Goal: Information Seeking & Learning: Learn about a topic

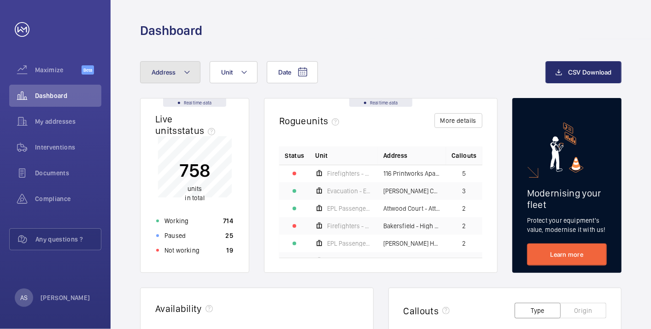
drag, startPoint x: 166, startPoint y: 71, endPoint x: 179, endPoint y: 83, distance: 17.6
click at [167, 71] on span "Address" at bounding box center [163, 72] width 24 height 7
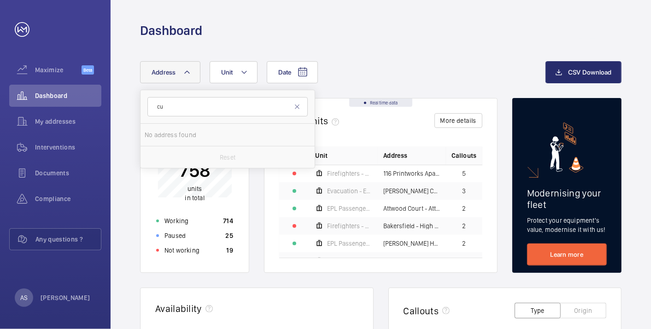
type input "c"
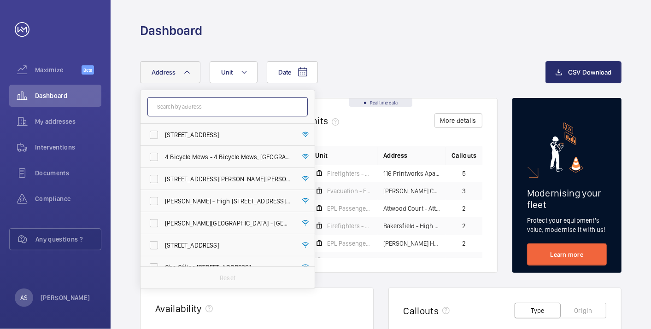
click at [259, 108] on input "text" at bounding box center [227, 106] width 160 height 19
paste input "E148GZ"
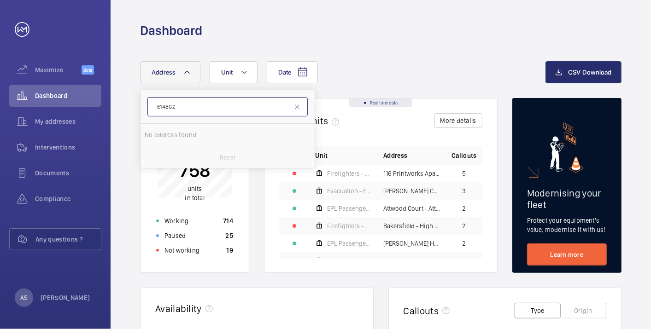
click at [165, 107] on input "E148GZ" at bounding box center [227, 106] width 160 height 19
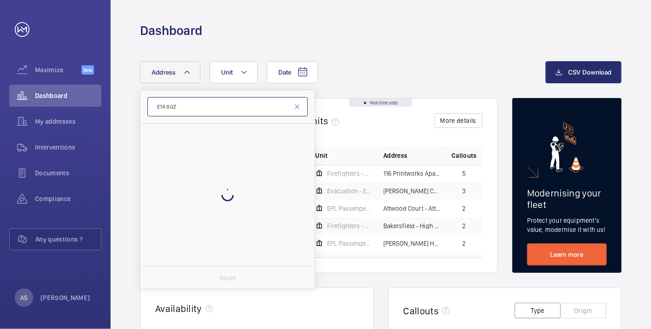
click at [203, 104] on input "E14 8GZ" at bounding box center [227, 106] width 160 height 19
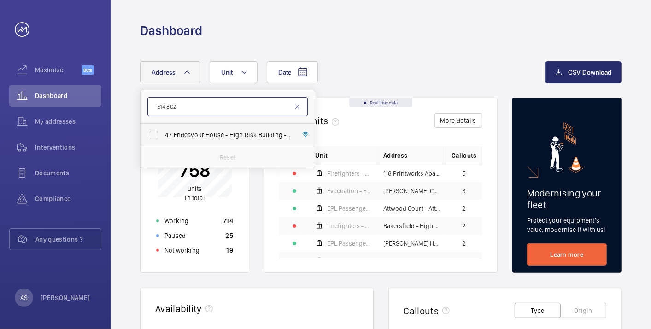
type input "E14 8GZ"
click at [196, 137] on span "[STREET_ADDRESS]" at bounding box center [228, 134] width 127 height 9
click at [163, 137] on input "[STREET_ADDRESS]" at bounding box center [154, 135] width 18 height 18
checkbox input "true"
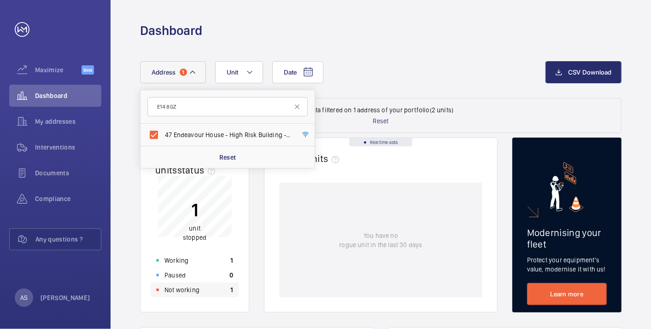
click at [202, 287] on div "Not working 1" at bounding box center [195, 290] width 88 height 15
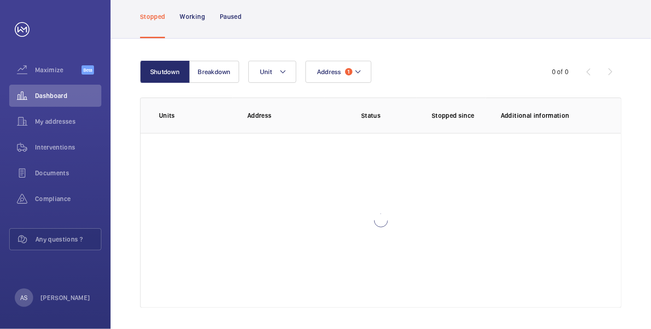
scroll to position [63, 0]
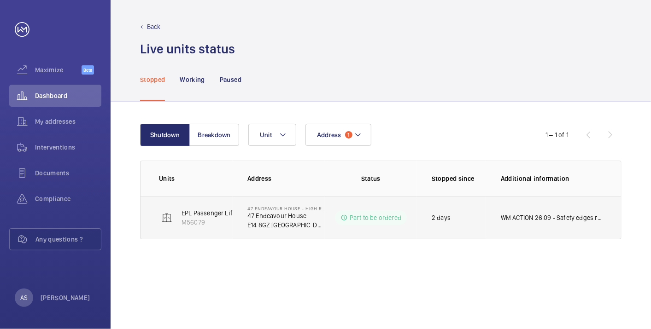
click at [250, 217] on p "47 Endeavour House" at bounding box center [285, 215] width 77 height 9
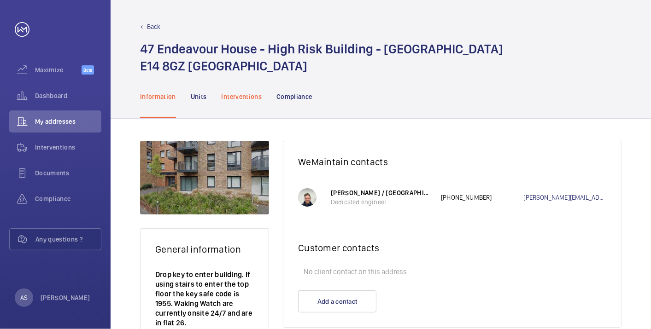
click at [237, 96] on p "Interventions" at bounding box center [241, 96] width 41 height 9
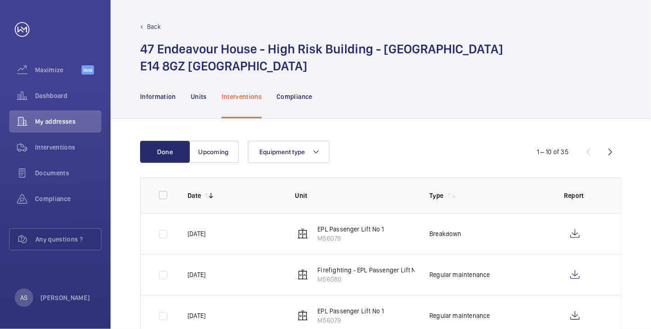
click at [148, 22] on p "Back" at bounding box center [154, 26] width 14 height 9
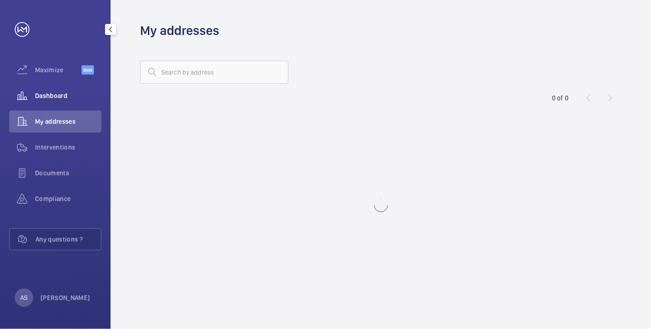
drag, startPoint x: 18, startPoint y: 93, endPoint x: 42, endPoint y: 97, distance: 23.8
click at [19, 93] on wm-front-icon-button at bounding box center [22, 96] width 26 height 22
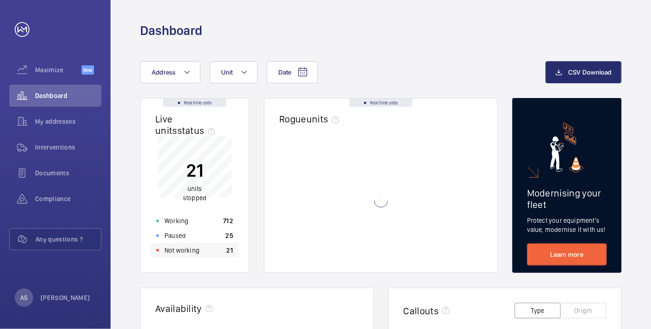
click at [184, 243] on div "Not working 21" at bounding box center [195, 250] width 88 height 15
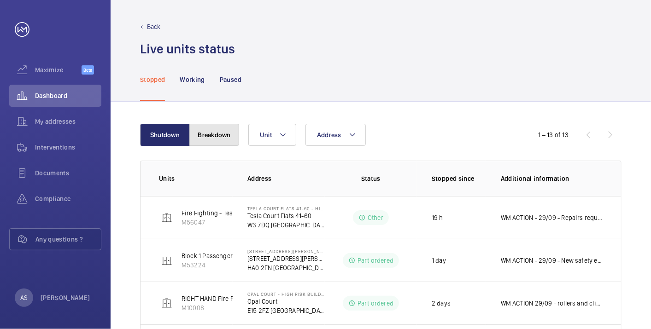
click at [223, 135] on button "Breakdown" at bounding box center [214, 135] width 50 height 22
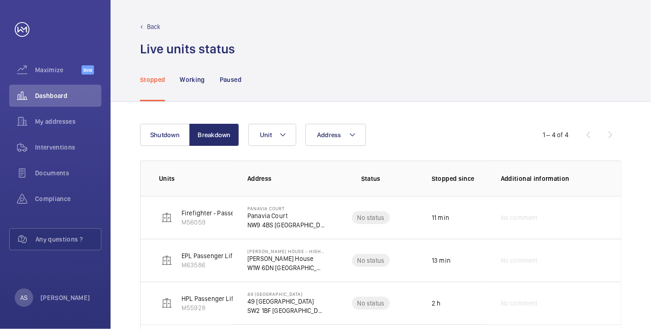
scroll to position [59, 0]
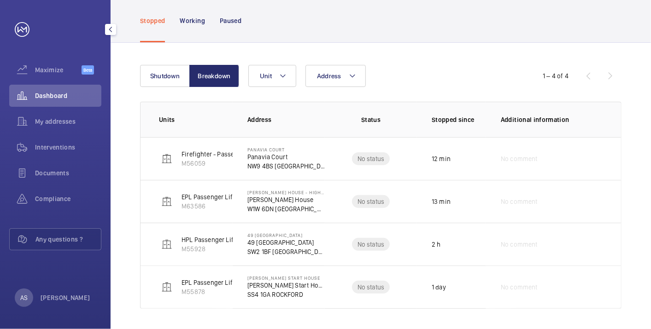
click at [61, 95] on span "Dashboard" at bounding box center [68, 95] width 66 height 9
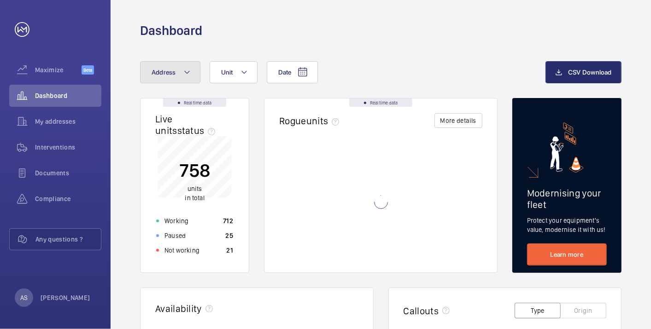
click at [169, 72] on span "Address" at bounding box center [163, 72] width 24 height 7
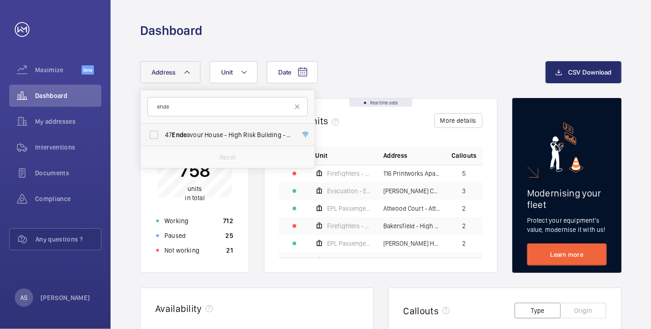
type input "ende"
click at [212, 136] on span "[STREET_ADDRESS]" at bounding box center [228, 134] width 127 height 9
click at [163, 136] on input "[STREET_ADDRESS]" at bounding box center [154, 135] width 18 height 18
checkbox input "true"
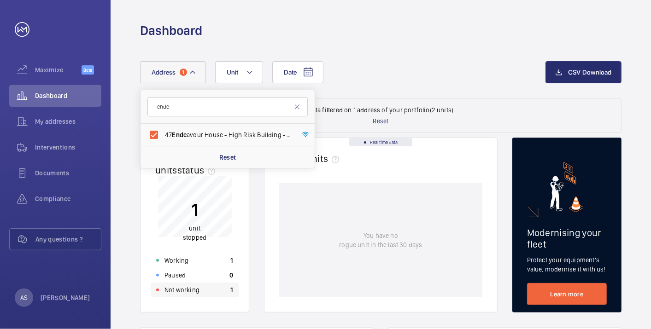
click at [190, 285] on p "Not working" at bounding box center [181, 289] width 35 height 9
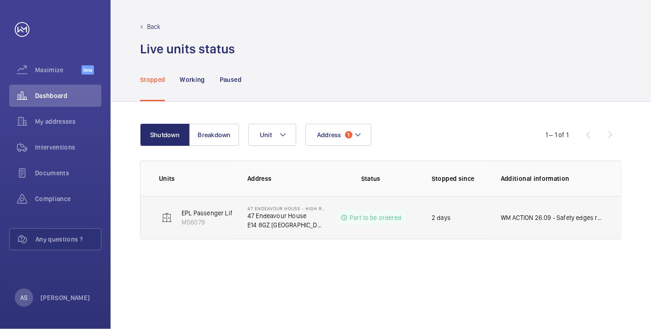
click at [569, 221] on p "WM ACTION 26.09 - Safety edges required, supply chain currently sourcing." at bounding box center [551, 217] width 102 height 9
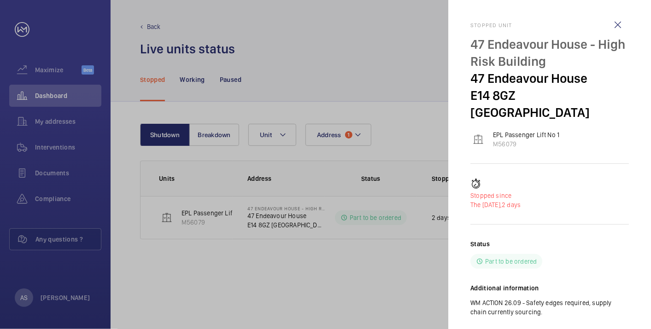
drag, startPoint x: 528, startPoint y: 284, endPoint x: 552, endPoint y: 305, distance: 32.0
click at [552, 305] on div "Status Part to be ordered Additional information WM ACTION 26.09 - Safety edges…" at bounding box center [549, 285] width 158 height 92
click at [551, 305] on div "Status Part to be ordered Additional information WM ACTION 26.09 - Safety edges…" at bounding box center [549, 285] width 158 height 92
click at [540, 300] on div "Status Part to be ordered Additional information WM ACTION 26.09 - Safety edges…" at bounding box center [549, 285] width 158 height 92
drag, startPoint x: 521, startPoint y: 298, endPoint x: 450, endPoint y: 284, distance: 72.8
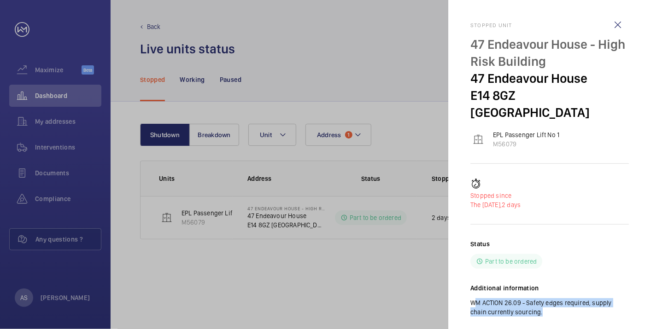
click at [450, 284] on mat-sidenav "Stopped [STREET_ADDRESS] EPL Passenger Lift No 1 M56079 Stopped since The [DATE…" at bounding box center [549, 164] width 203 height 329
copy p "WM ACTION 26.09 - Safety edges required, supply chain currently sourcing"
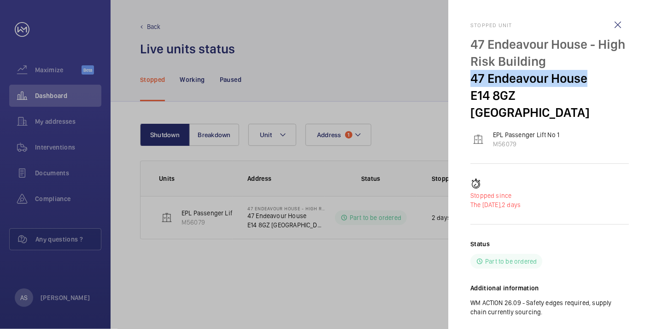
drag, startPoint x: 466, startPoint y: 80, endPoint x: 593, endPoint y: 76, distance: 127.1
click at [593, 76] on mat-sidenav "Stopped [STREET_ADDRESS] EPL Passenger Lift No 1 M56079 Stopped since The [DATE…" at bounding box center [549, 164] width 203 height 329
copy p "47 Endeavour House"
drag, startPoint x: 44, startPoint y: 96, endPoint x: 71, endPoint y: 96, distance: 26.7
click at [43, 96] on div at bounding box center [325, 164] width 651 height 329
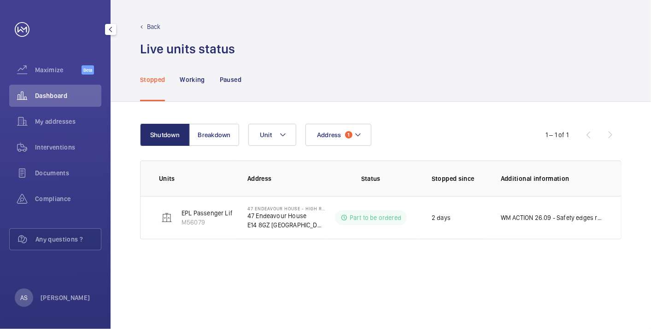
click at [56, 93] on span "Dashboard" at bounding box center [68, 95] width 66 height 9
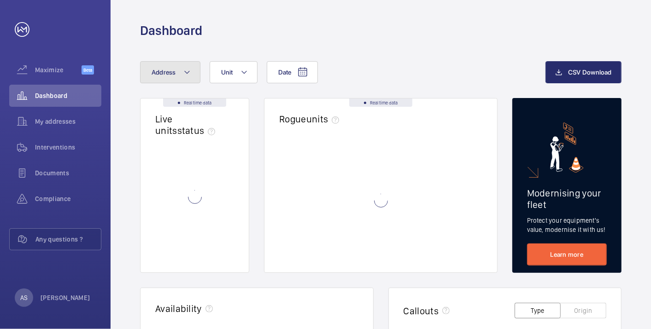
click at [164, 80] on button "Address" at bounding box center [170, 72] width 60 height 22
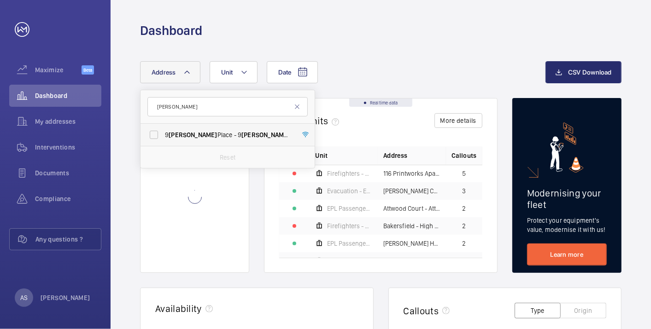
type input "[PERSON_NAME]"
click at [193, 139] on label "[STREET_ADDRESS][PERSON_NAME][PERSON_NAME]" at bounding box center [220, 135] width 160 height 22
click at [163, 139] on input "[STREET_ADDRESS][PERSON_NAME][PERSON_NAME]" at bounding box center [154, 135] width 18 height 18
checkbox input "true"
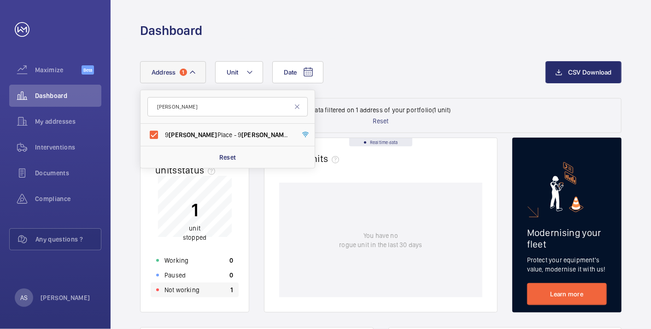
click at [210, 295] on div "Not working 1" at bounding box center [195, 290] width 88 height 15
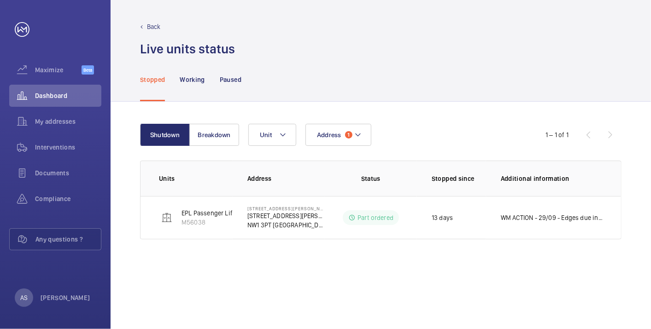
click at [515, 219] on p "WM ACTION - 29/09 - Edges due in [DATE] 5-7 days for new edges 25/09 - Sourcing…" at bounding box center [551, 217] width 102 height 9
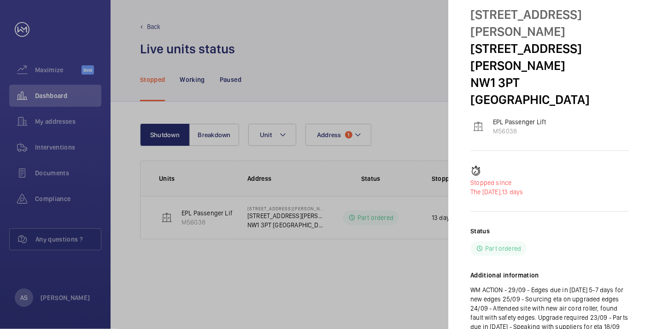
scroll to position [45, 0]
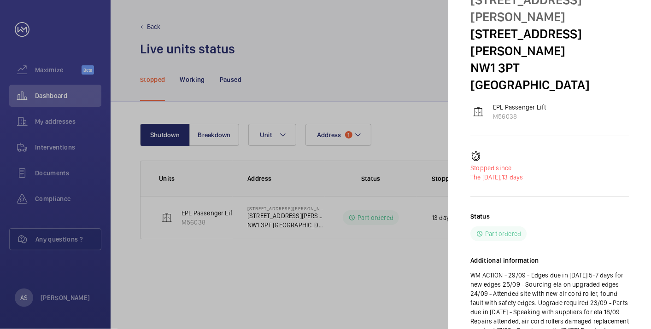
click at [563, 291] on p "WM ACTION - 29/09 - Edges due in [DATE] 5-7 days for new edges 25/09 - Sourcing…" at bounding box center [549, 308] width 158 height 74
click at [561, 286] on p "WM ACTION - 29/09 - Edges due in [DATE] 5-7 days for new edges 25/09 - Sourcing…" at bounding box center [549, 308] width 158 height 74
click at [563, 282] on p "WM ACTION - 29/09 - Edges due in [DATE] 5-7 days for new edges 25/09 - Sourcing…" at bounding box center [549, 308] width 158 height 74
click at [46, 98] on div at bounding box center [325, 164] width 651 height 329
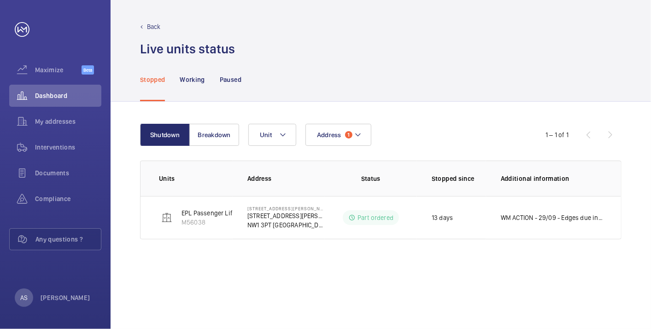
click at [49, 97] on mat-sidenav-container "Maximize Beta Dashboard My addresses Interventions Documents Compliance Any que…" at bounding box center [325, 164] width 651 height 329
drag, startPoint x: 49, startPoint y: 97, endPoint x: 58, endPoint y: 97, distance: 9.7
click at [58, 97] on span "Dashboard" at bounding box center [68, 95] width 66 height 9
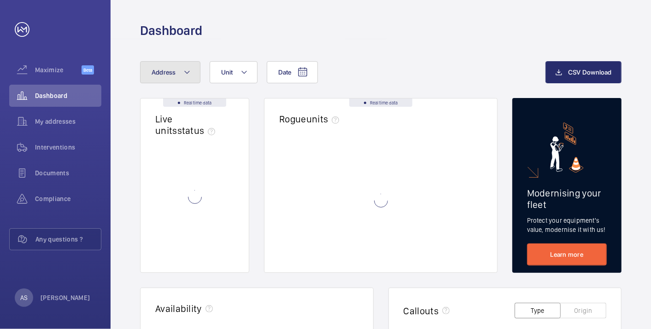
click at [162, 63] on button "Address" at bounding box center [170, 72] width 60 height 22
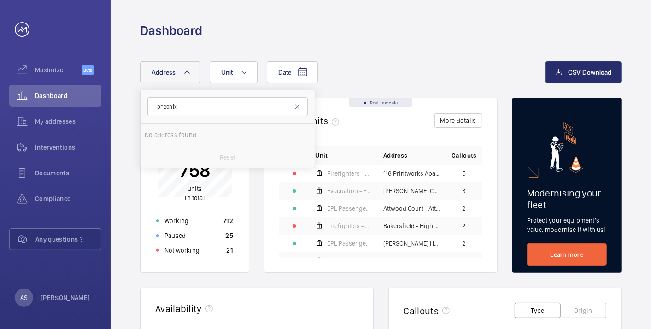
click at [164, 108] on input "pheonix" at bounding box center [227, 106] width 160 height 19
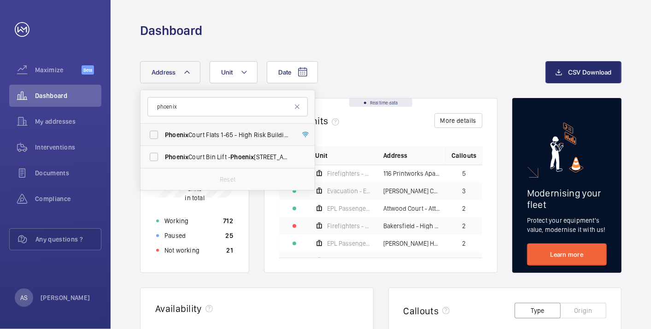
type input "phoenix"
click at [210, 134] on span "[GEOGRAPHIC_DATA] Flats [STREET_ADDRESS]" at bounding box center [228, 134] width 127 height 9
click at [163, 134] on input "[GEOGRAPHIC_DATA] Flats [STREET_ADDRESS]" at bounding box center [154, 135] width 18 height 18
checkbox input "true"
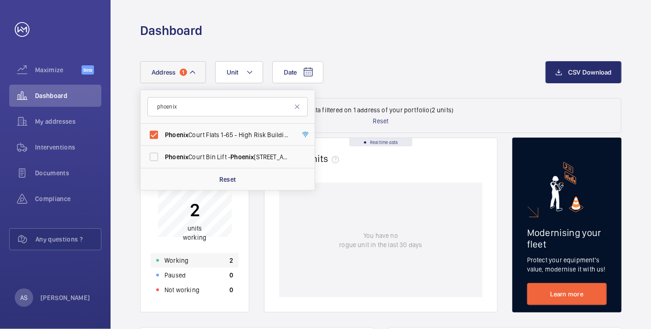
click at [211, 256] on div "Working 2" at bounding box center [195, 260] width 88 height 15
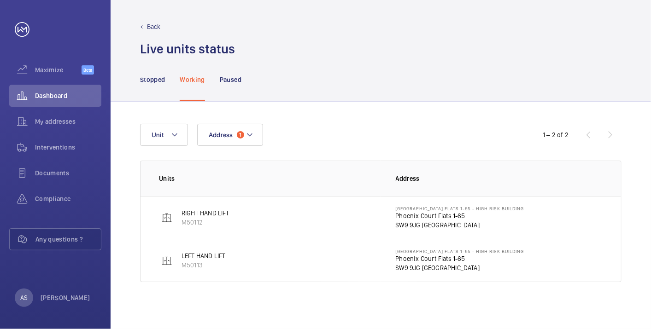
click at [411, 219] on p "Phoenix Court Flats 1-65" at bounding box center [459, 215] width 128 height 9
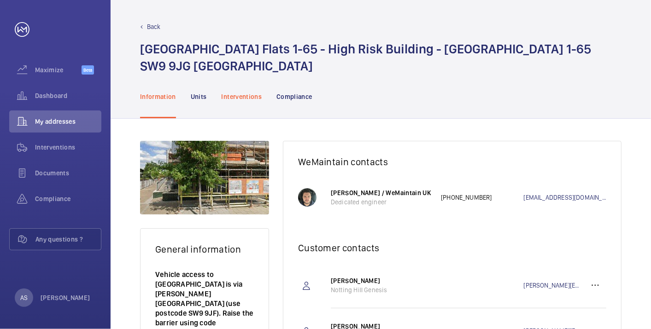
click at [238, 102] on div "Interventions" at bounding box center [241, 97] width 41 height 44
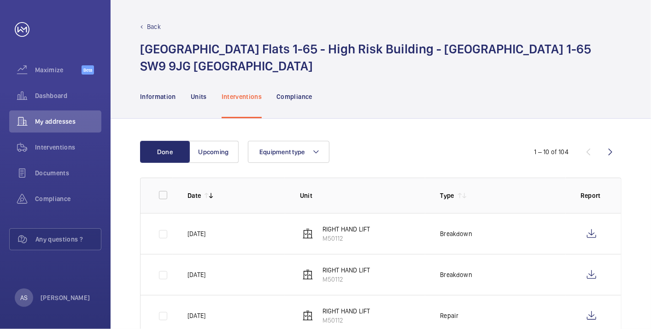
click at [416, 243] on td "RIGHT HAND LIFT M50112" at bounding box center [355, 233] width 140 height 41
drag, startPoint x: 43, startPoint y: 101, endPoint x: 71, endPoint y: 109, distance: 28.8
click at [43, 100] on div "Dashboard" at bounding box center [55, 96] width 92 height 22
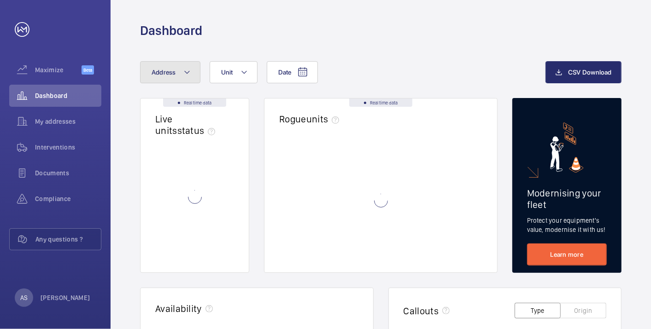
click at [169, 77] on button "Address" at bounding box center [170, 72] width 60 height 22
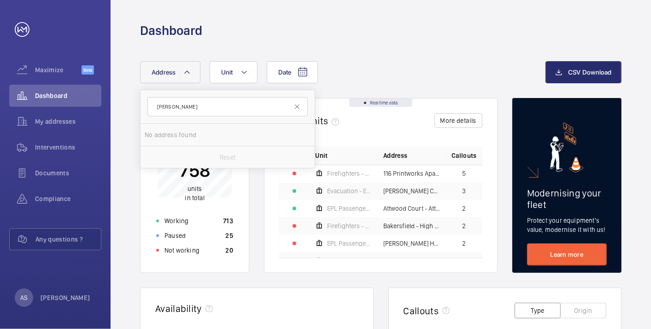
type input "[PERSON_NAME]"
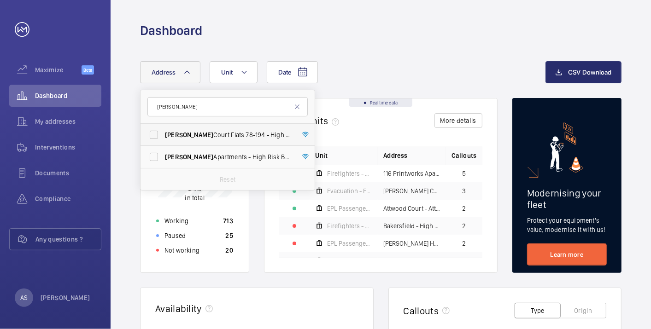
click at [259, 134] on span "Rowan Court Flats [STREET_ADDRESS]" at bounding box center [228, 134] width 127 height 9
click at [163, 134] on input "Rowan Court Flats [STREET_ADDRESS]" at bounding box center [154, 135] width 18 height 18
checkbox input "true"
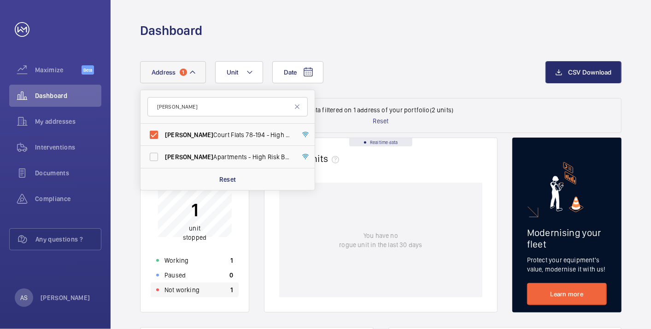
click at [199, 291] on div "Not working 1" at bounding box center [195, 290] width 88 height 15
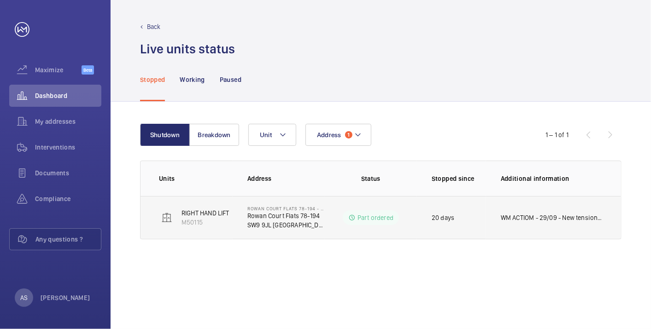
click at [290, 226] on p "SW9 9JL [GEOGRAPHIC_DATA]" at bounding box center [285, 225] width 77 height 9
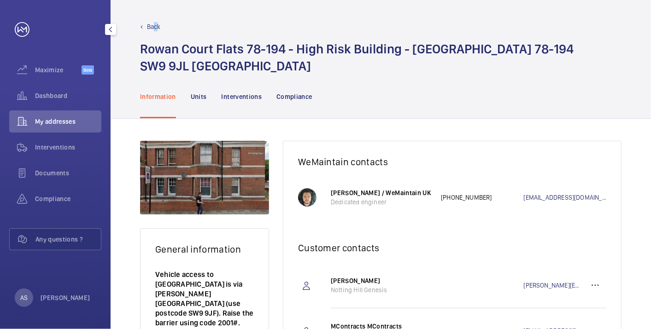
click at [157, 28] on p "Back" at bounding box center [154, 26] width 14 height 9
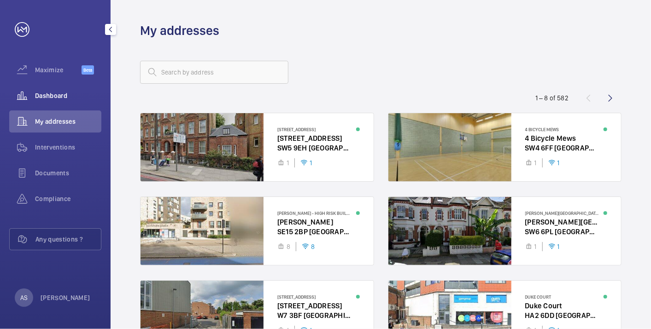
click at [46, 91] on div "Dashboard" at bounding box center [55, 96] width 92 height 22
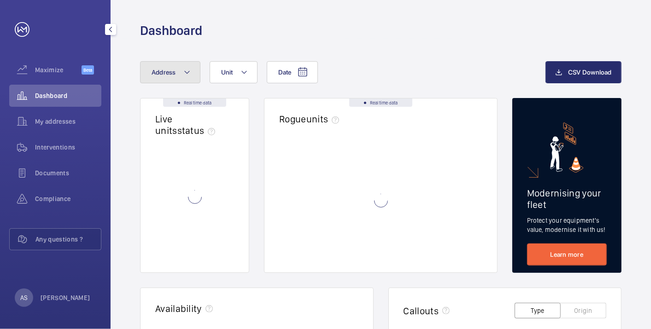
click at [158, 75] on span "Address" at bounding box center [163, 72] width 24 height 7
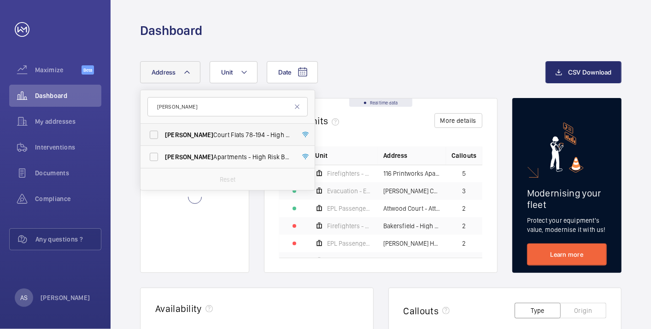
type input "[PERSON_NAME]"
click at [192, 135] on span "Rowan Court Flats [STREET_ADDRESS]" at bounding box center [228, 134] width 127 height 9
click at [163, 135] on input "Rowan Court Flats [STREET_ADDRESS]" at bounding box center [154, 135] width 18 height 18
checkbox input "true"
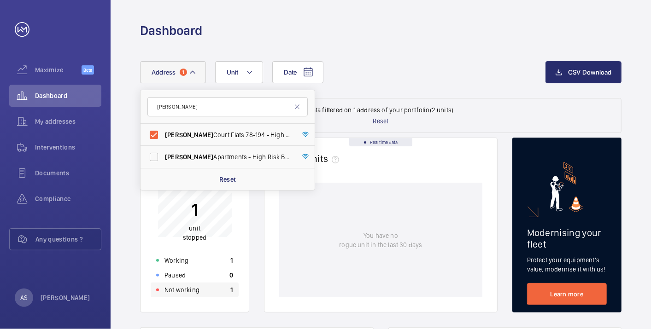
click at [217, 295] on div "Not working 1" at bounding box center [195, 290] width 88 height 15
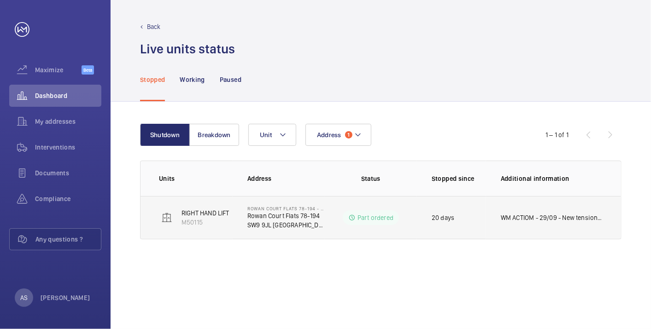
click at [500, 228] on td "WM ACTIOM - 29/09 - New tension pulley required, chasing eta 29/09 - Repairs on…" at bounding box center [553, 217] width 135 height 43
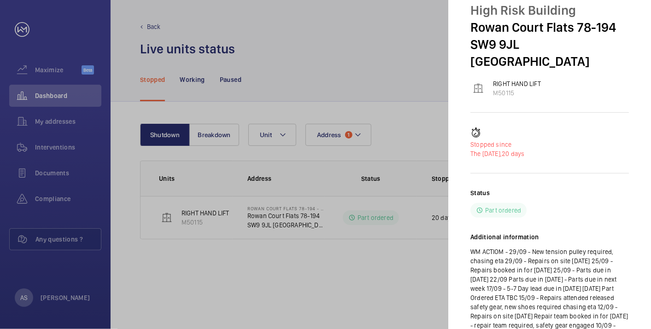
scroll to position [89, 0]
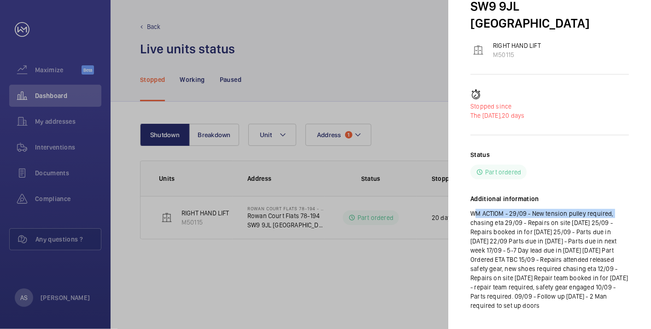
drag, startPoint x: 470, startPoint y: 192, endPoint x: 627, endPoint y: 195, distance: 157.0
click at [627, 209] on p "WM ACTIOM - 29/09 - New tension pulley required, chasing eta 29/09 - Repairs on…" at bounding box center [549, 259] width 158 height 101
click at [390, 273] on div at bounding box center [325, 164] width 651 height 329
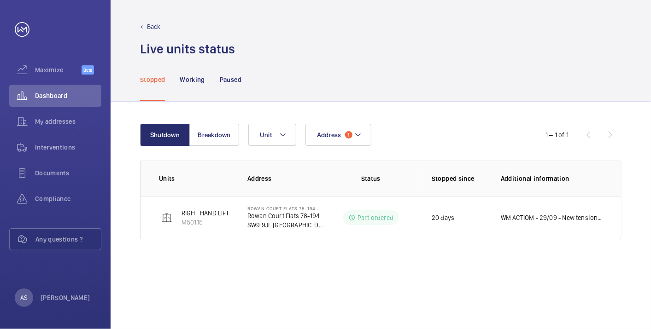
click at [353, 271] on div "Shutdown Breakdown Address 1 Unit 1 – 1 of 1 Units Address Status Stopped since…" at bounding box center [380, 215] width 540 height 227
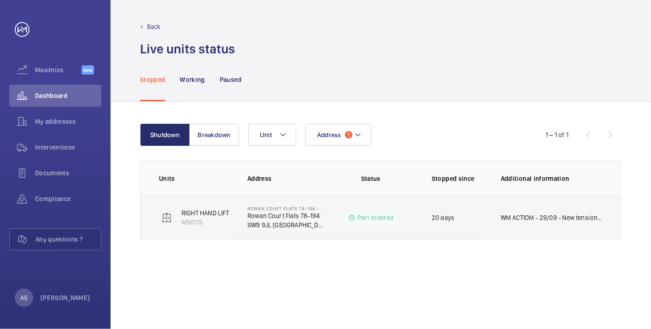
click at [570, 221] on p "WM ACTIOM - 29/09 - New tension pulley required, chasing eta 29/09 - Repairs on…" at bounding box center [551, 217] width 102 height 9
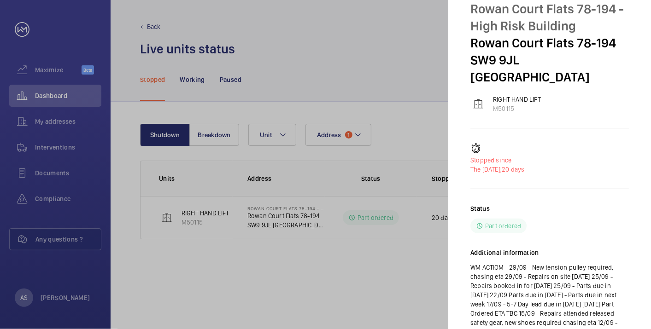
scroll to position [51, 0]
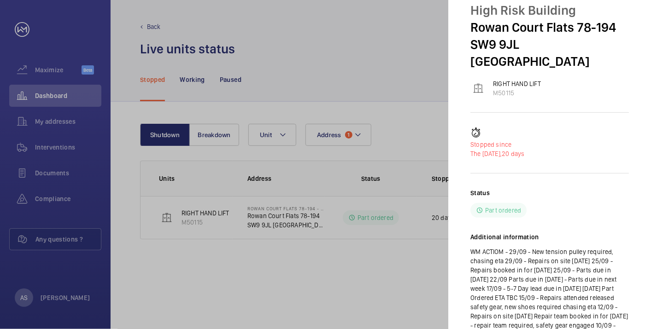
click at [366, 34] on div at bounding box center [325, 164] width 651 height 329
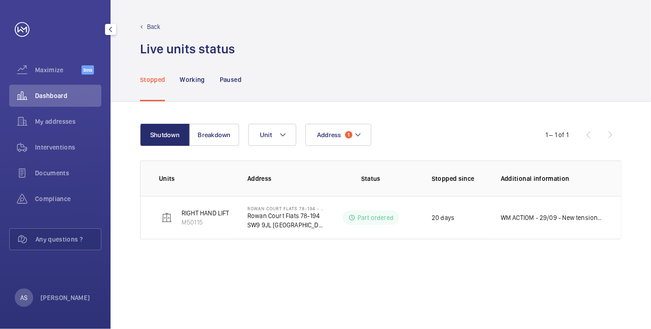
click at [38, 86] on div "Dashboard" at bounding box center [55, 96] width 92 height 22
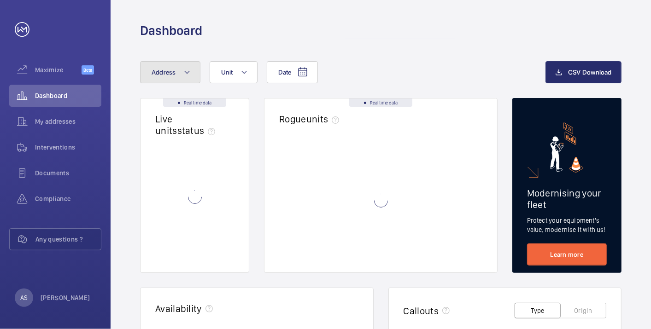
click at [191, 76] on button "Address" at bounding box center [170, 72] width 60 height 22
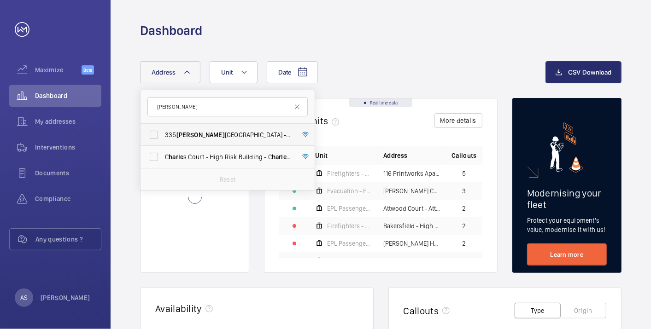
type input "[PERSON_NAME]"
click at [197, 137] on span "[STREET_ADDRESS][PERSON_NAME] - [STREET_ADDRESS][PERSON_NAME]" at bounding box center [228, 134] width 127 height 9
click at [163, 137] on input "[STREET_ADDRESS][PERSON_NAME] - [STREET_ADDRESS][PERSON_NAME]" at bounding box center [154, 135] width 18 height 18
checkbox input "true"
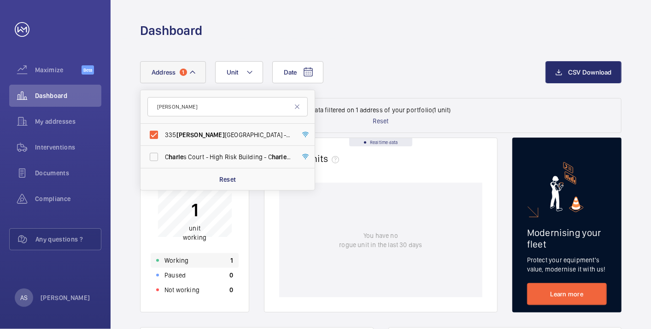
click at [223, 265] on div "Working 1" at bounding box center [195, 260] width 88 height 15
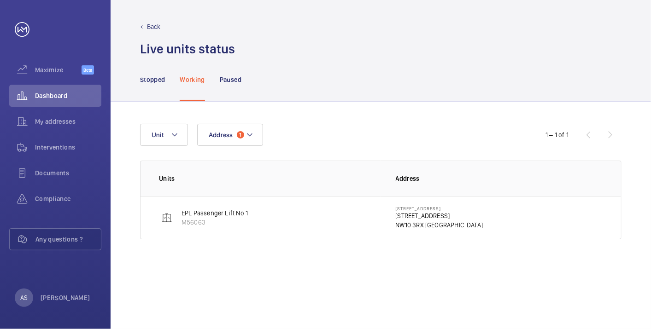
click at [402, 215] on p "[STREET_ADDRESS]" at bounding box center [438, 215] width 87 height 9
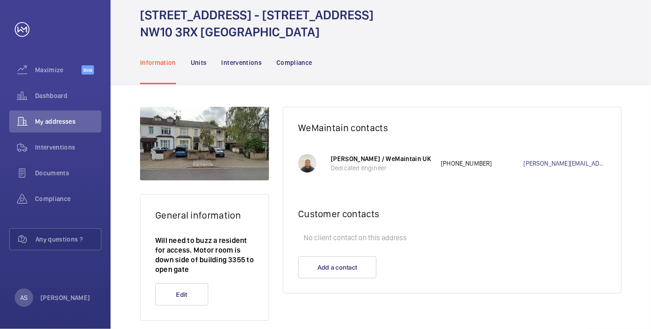
scroll to position [47, 0]
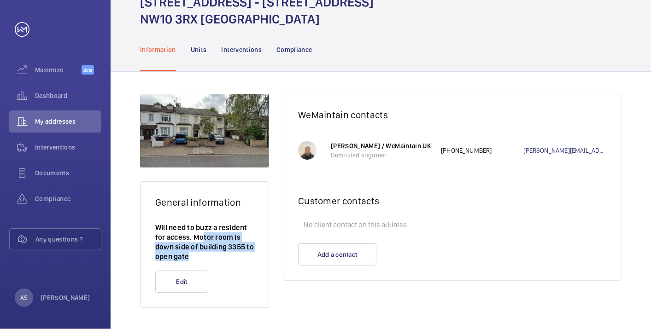
drag, startPoint x: 203, startPoint y: 237, endPoint x: 232, endPoint y: 256, distance: 35.6
click at [232, 256] on p "Will need to buzz a resident for access. Motor room is down side of building 33…" at bounding box center [204, 242] width 99 height 39
click at [481, 254] on wm-front-card-footer "Add a contact" at bounding box center [451, 262] width 337 height 37
